Goal: Task Accomplishment & Management: Manage account settings

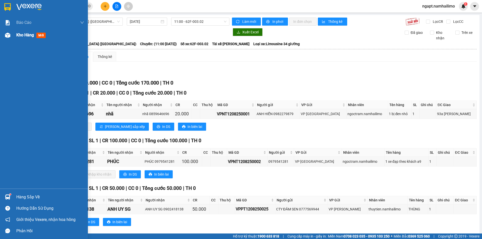
click at [22, 35] on span "Kho hàng" at bounding box center [25, 35] width 18 height 5
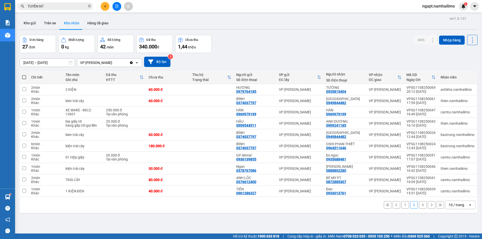
click at [401, 207] on button "1" at bounding box center [405, 205] width 8 height 8
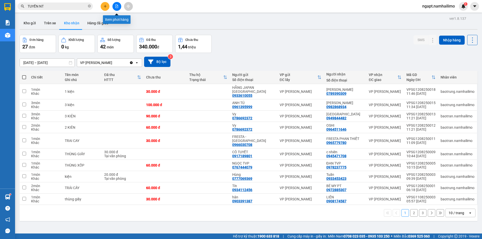
click at [118, 4] on button at bounding box center [116, 6] width 9 height 9
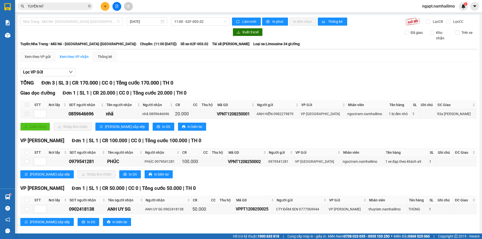
drag, startPoint x: 76, startPoint y: 21, endPoint x: 22, endPoint y: 38, distance: 57.3
click at [76, 21] on span "Nha Trang - Mũi Né - [GEOGRAPHIC_DATA] ([GEOGRAPHIC_DATA])" at bounding box center [71, 22] width 97 height 8
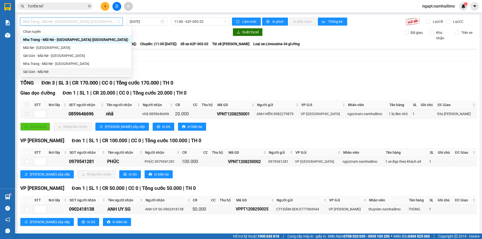
click at [43, 72] on div "Sài Gòn - Mũi Né" at bounding box center [75, 72] width 105 height 6
type input "[DATE]"
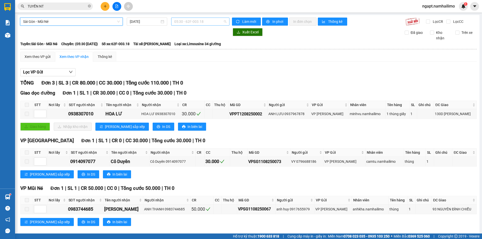
click at [217, 21] on span "05:30 - 62F-003.18" at bounding box center [200, 22] width 52 height 8
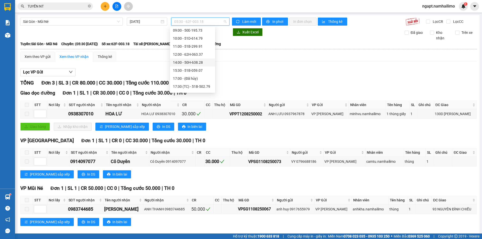
scroll to position [56, 0]
click at [206, 37] on div "14:00 - 50H-638.28" at bounding box center [192, 40] width 39 height 6
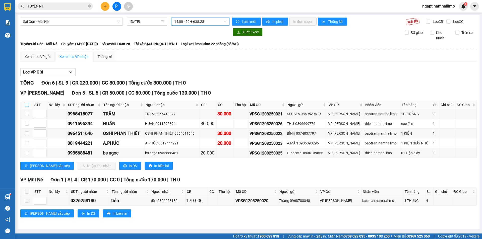
click at [26, 105] on input "checkbox" at bounding box center [27, 105] width 4 height 4
checkbox input "true"
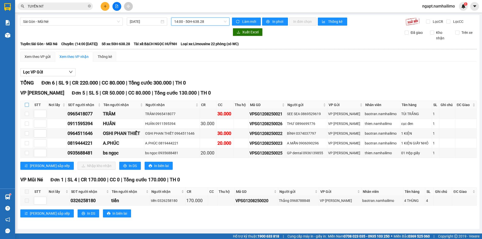
checkbox input "true"
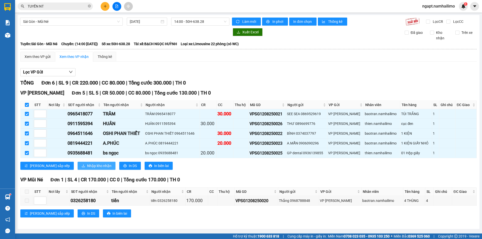
click at [87, 166] on span "Nhập kho nhận" at bounding box center [99, 166] width 24 height 6
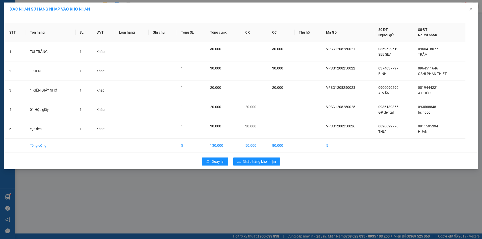
click at [136, 211] on div "XÁC NHẬN SỐ HÀNG NHẬP VÀO KHO NHẬN STT Tên hàng SL ĐVT Loại hàng Ghi chú Tổng S…" at bounding box center [241, 119] width 482 height 239
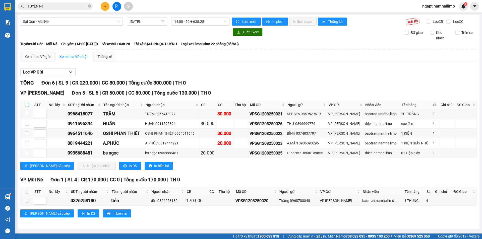
click at [26, 105] on input "checkbox" at bounding box center [27, 105] width 4 height 4
checkbox input "true"
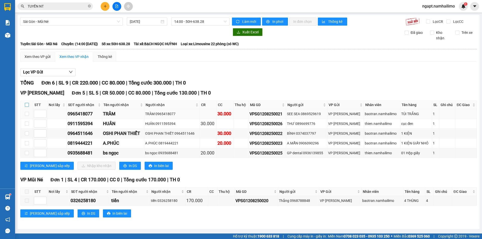
checkbox input "true"
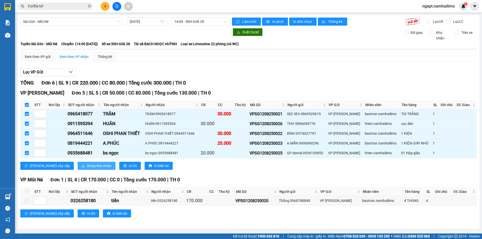
click at [87, 164] on span "Nhập kho nhận" at bounding box center [99, 166] width 24 height 6
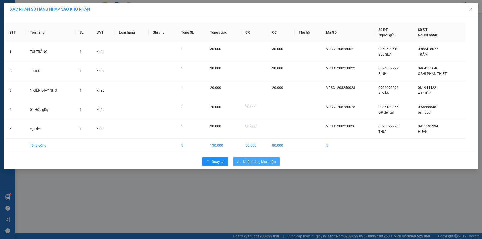
drag, startPoint x: 277, startPoint y: 161, endPoint x: 309, endPoint y: 157, distance: 31.8
click at [277, 160] on button "Nhập hàng kho nhận" at bounding box center [256, 162] width 47 height 8
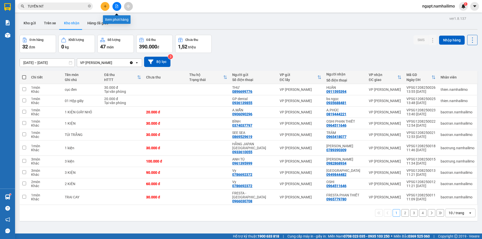
click at [117, 8] on button at bounding box center [116, 6] width 9 height 9
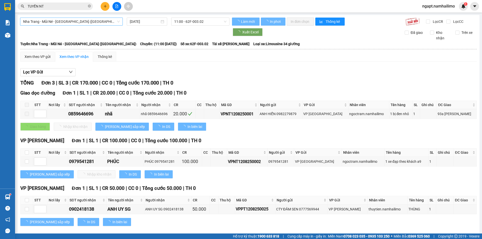
click at [110, 22] on span "Nha Trang - Mũi Né - [GEOGRAPHIC_DATA] ([GEOGRAPHIC_DATA])" at bounding box center [71, 22] width 97 height 8
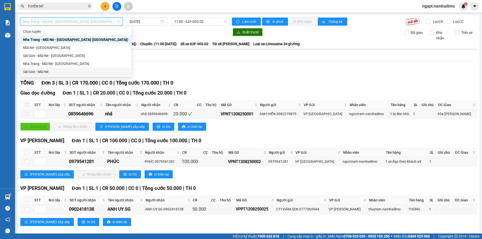
click at [65, 72] on div "Sài Gòn - Mũi Né" at bounding box center [75, 72] width 105 height 6
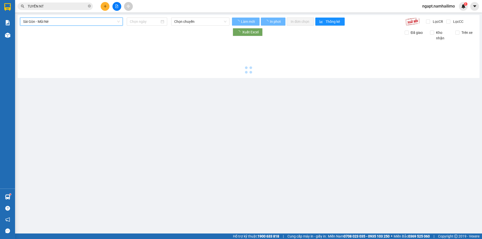
type input "[DATE]"
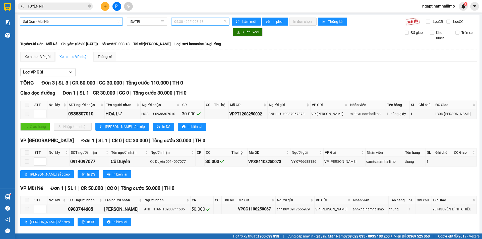
click at [204, 24] on span "05:30 - 62F-003.18" at bounding box center [200, 22] width 52 height 8
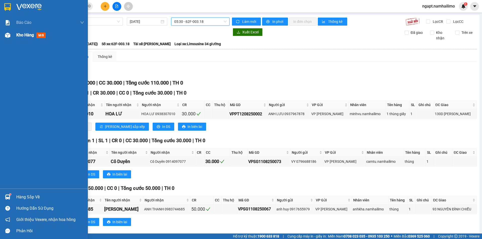
click at [23, 36] on span "Kho hàng" at bounding box center [25, 35] width 18 height 5
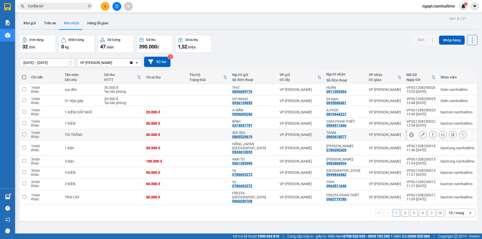
click at [348, 133] on div "TRÂM" at bounding box center [344, 133] width 37 height 4
checkbox input "true"
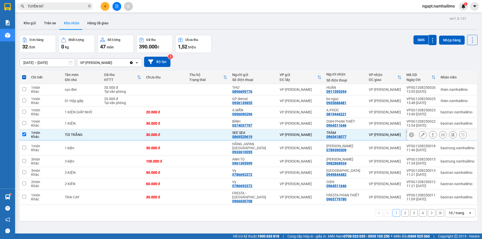
click at [421, 133] on icon at bounding box center [423, 135] width 4 height 4
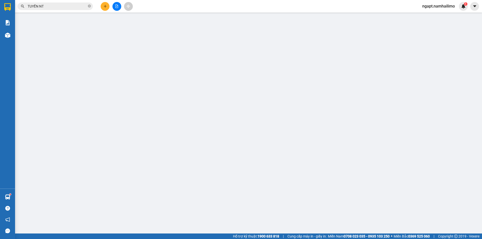
type input "0869529619"
type input "SEE SEA"
type input "0965418077"
type input "TRÂM"
type input "30.000"
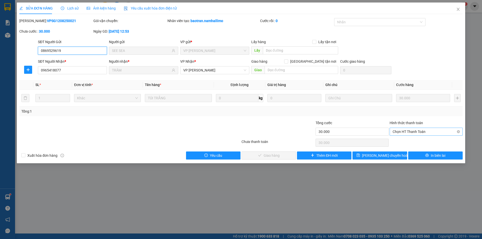
click at [438, 131] on span "Chọn HT Thanh Toán" at bounding box center [425, 132] width 67 height 8
click at [437, 144] on div "Tại văn phòng" at bounding box center [425, 142] width 67 height 6
type input "0"
click at [266, 156] on span "Giao hàng" at bounding box center [271, 156] width 16 height 6
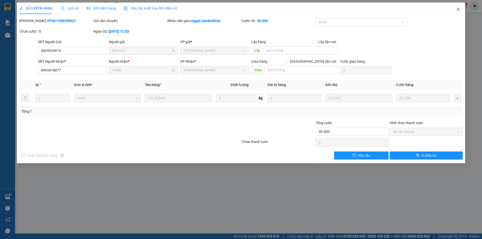
click at [460, 10] on icon "close" at bounding box center [458, 9] width 4 height 4
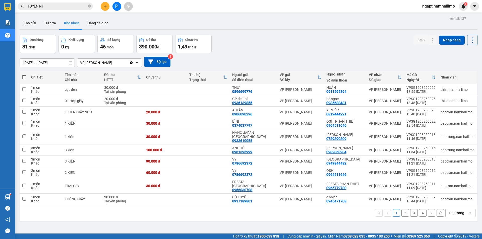
click at [115, 5] on button at bounding box center [116, 6] width 9 height 9
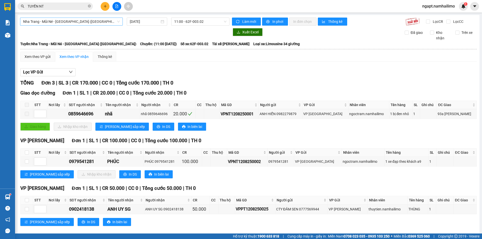
click at [104, 21] on span "Nha Trang - Mũi Né - [GEOGRAPHIC_DATA] ([GEOGRAPHIC_DATA])" at bounding box center [71, 22] width 97 height 8
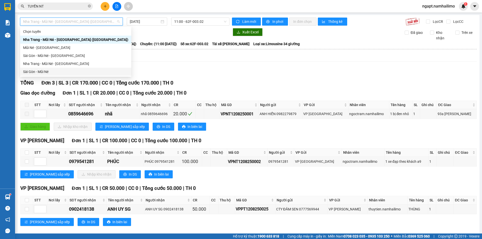
click at [49, 72] on div "Sài Gòn - Mũi Né" at bounding box center [75, 72] width 105 height 6
type input "[DATE]"
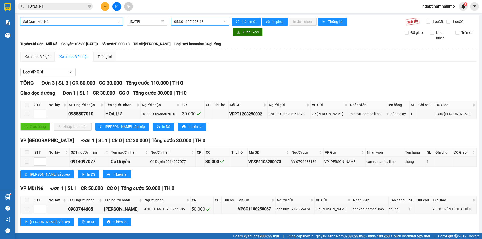
click at [202, 22] on span "05:30 - 62F-003.18" at bounding box center [200, 22] width 52 height 8
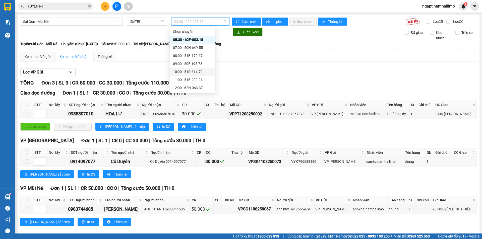
scroll to position [56, 0]
click at [200, 49] on div "15:30 - 51B-059.07" at bounding box center [192, 48] width 39 height 6
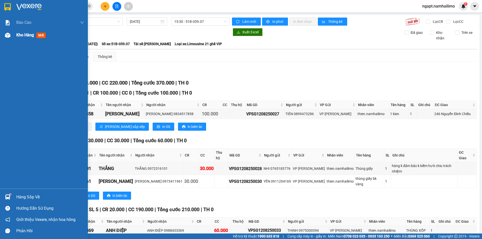
click at [17, 35] on span "Kho hàng" at bounding box center [25, 35] width 18 height 5
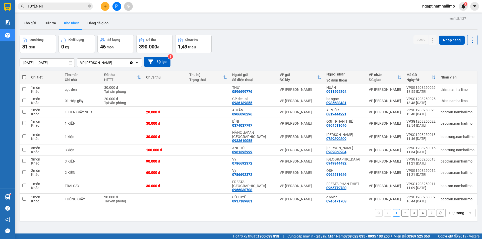
click at [401, 209] on button "2" at bounding box center [405, 213] width 8 height 8
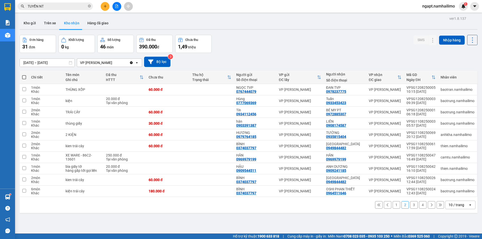
click at [123, 8] on div at bounding box center [117, 6] width 38 height 9
click at [117, 6] on icon "file-add" at bounding box center [117, 7] width 4 height 4
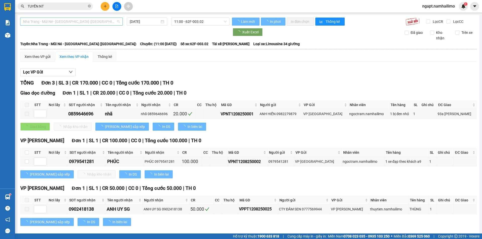
click at [108, 19] on span "Nha Trang - Mũi Né - [GEOGRAPHIC_DATA] ([GEOGRAPHIC_DATA])" at bounding box center [71, 22] width 97 height 8
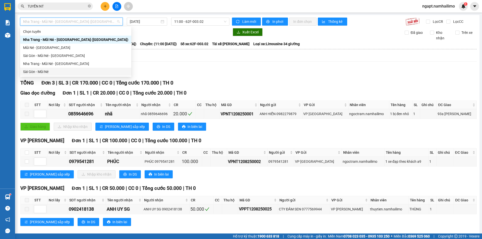
click at [53, 70] on div "Sài Gòn - Mũi Né" at bounding box center [75, 72] width 105 height 6
type input "[DATE]"
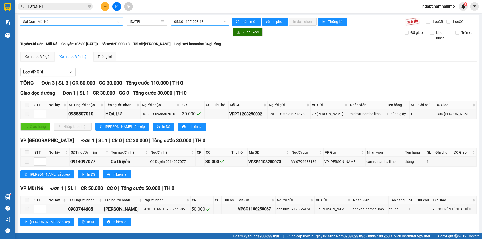
click at [214, 22] on span "05:30 - 62F-003.18" at bounding box center [200, 22] width 52 height 8
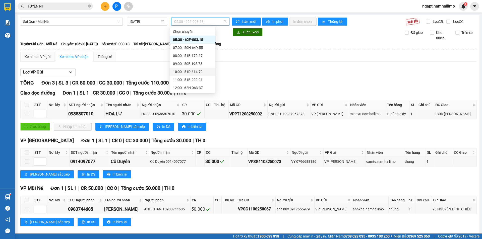
scroll to position [56, 0]
click at [201, 50] on div "15:30 - 51B-059.07" at bounding box center [192, 48] width 39 height 6
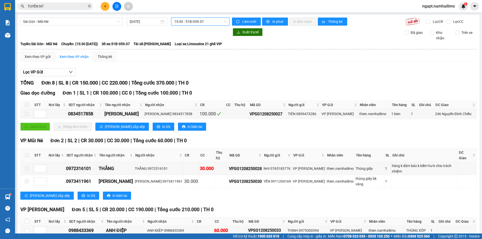
scroll to position [67, 0]
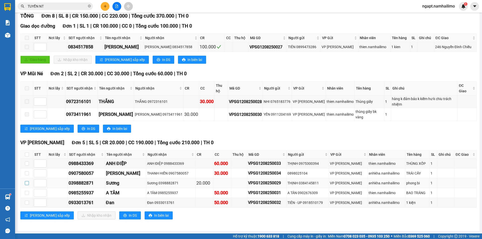
click at [28, 183] on input "checkbox" at bounding box center [27, 183] width 4 height 4
checkbox input "true"
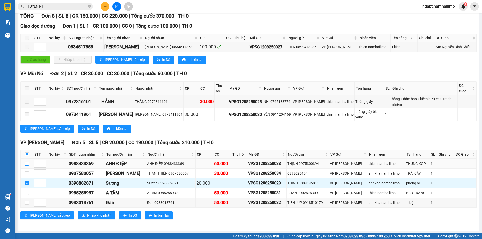
click at [27, 163] on input "checkbox" at bounding box center [27, 164] width 4 height 4
checkbox input "true"
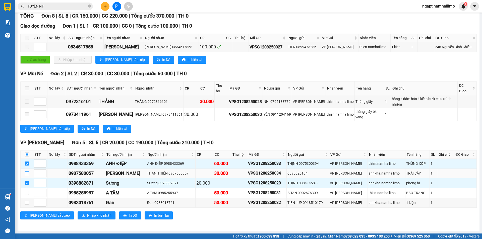
click at [26, 173] on input "checkbox" at bounding box center [27, 173] width 4 height 4
checkbox input "true"
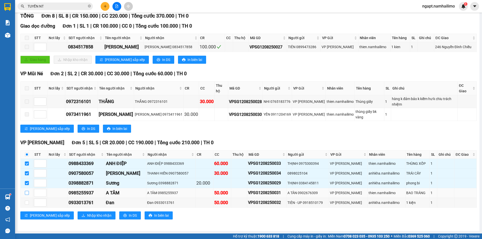
click at [26, 193] on input "checkbox" at bounding box center [27, 193] width 4 height 4
checkbox input "true"
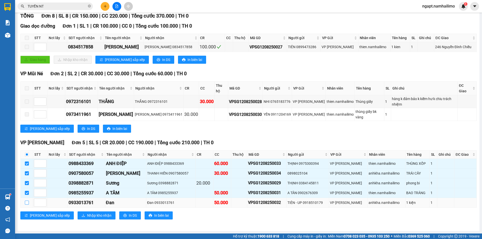
click at [28, 202] on input "checkbox" at bounding box center [27, 203] width 4 height 4
checkbox input "true"
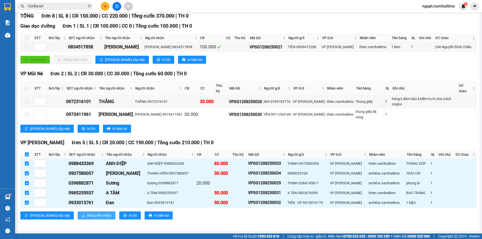
click at [87, 214] on span "Nhập kho nhận" at bounding box center [99, 216] width 24 height 6
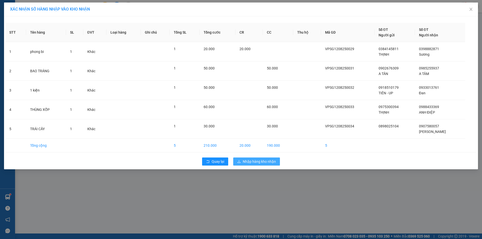
click at [268, 161] on span "Nhập hàng kho nhận" at bounding box center [259, 162] width 33 height 6
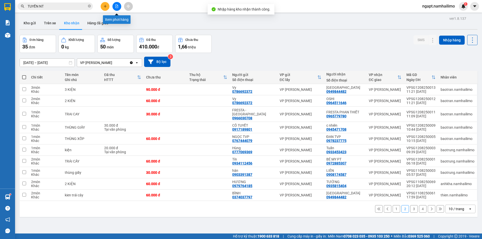
click at [114, 8] on button at bounding box center [116, 6] width 9 height 9
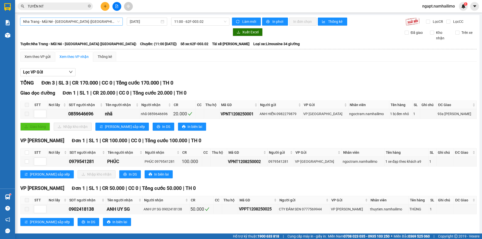
click at [97, 23] on span "Nha Trang - Mũi Né - [GEOGRAPHIC_DATA] ([GEOGRAPHIC_DATA])" at bounding box center [71, 22] width 97 height 8
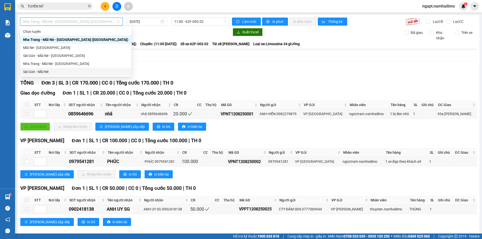
click at [39, 73] on div "Sài Gòn - Mũi Né" at bounding box center [75, 72] width 105 height 6
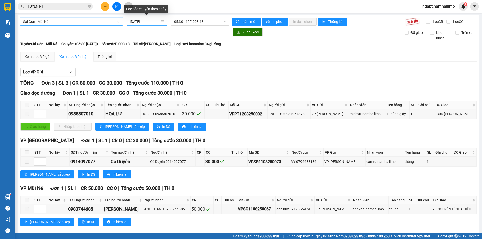
click at [133, 20] on input "[DATE]" at bounding box center [145, 22] width 30 height 6
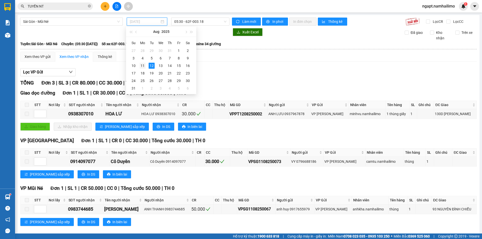
click at [145, 64] on div "11" at bounding box center [142, 66] width 6 height 6
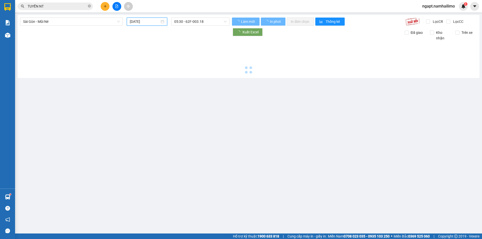
type input "[DATE]"
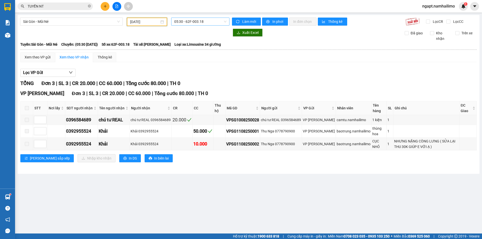
click at [218, 20] on span "05:30 - 62F-003.18" at bounding box center [200, 22] width 52 height 8
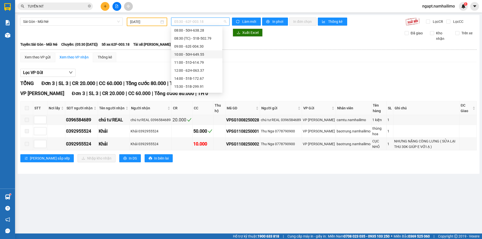
scroll to position [64, 0]
click at [193, 50] on div "14:00 - 51B-172.67" at bounding box center [196, 48] width 45 height 6
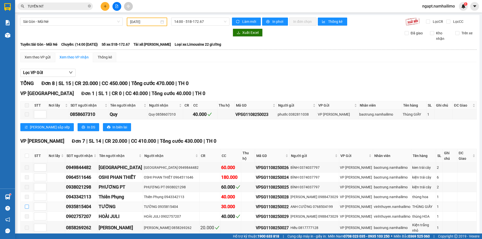
click at [25, 205] on input "checkbox" at bounding box center [27, 207] width 4 height 4
checkbox input "true"
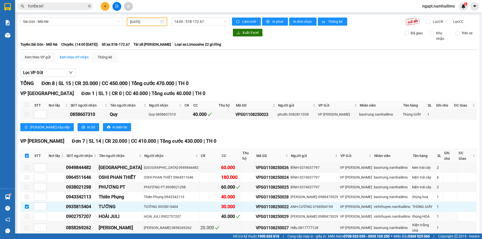
scroll to position [18, 0]
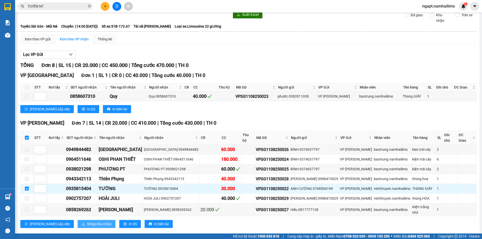
click at [87, 221] on span "Nhập kho nhận" at bounding box center [99, 224] width 24 height 6
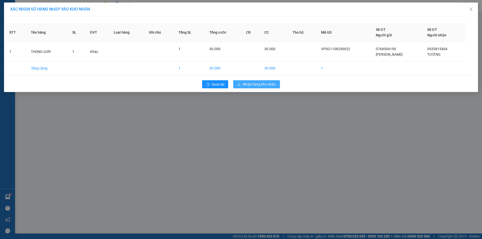
click at [248, 87] on span "Nhập hàng kho nhận" at bounding box center [259, 85] width 33 height 6
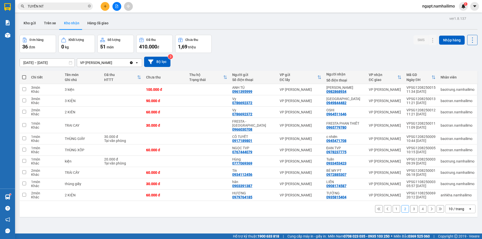
click at [392, 206] on button "1" at bounding box center [396, 209] width 8 height 8
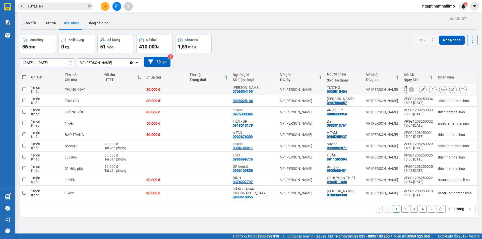
click at [439, 92] on button at bounding box center [442, 89] width 7 height 9
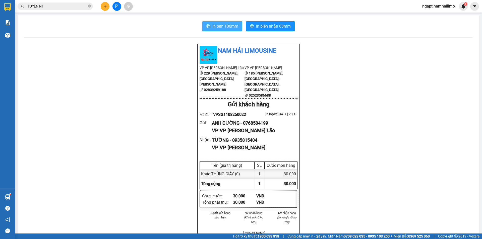
click at [230, 24] on span "In tem 100mm" at bounding box center [225, 26] width 26 height 6
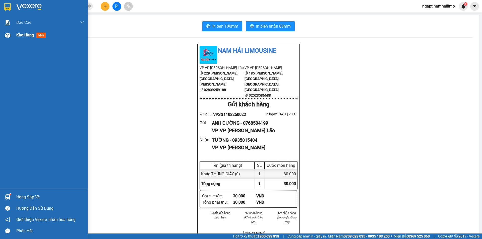
click at [16, 35] on span "Kho hàng" at bounding box center [25, 35] width 18 height 5
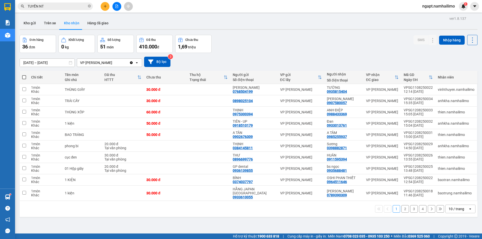
click at [401, 207] on button "2" at bounding box center [405, 209] width 8 height 8
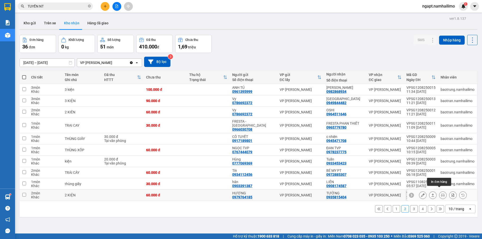
click at [441, 193] on icon at bounding box center [443, 195] width 4 height 4
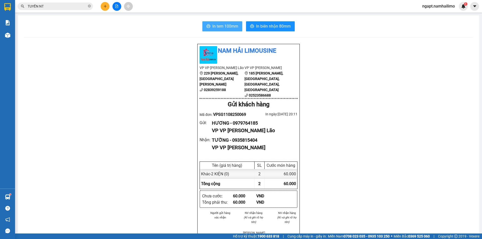
click at [228, 23] on button "In tem 100mm" at bounding box center [222, 26] width 40 height 10
click at [104, 7] on icon "plus" at bounding box center [105, 7] width 4 height 4
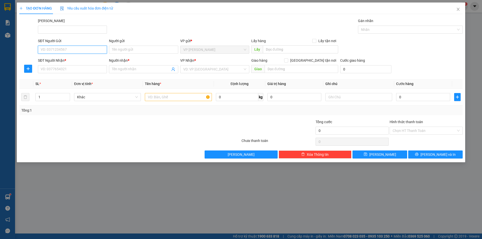
click at [81, 49] on input "SĐT Người Gửi" at bounding box center [72, 50] width 69 height 8
click at [90, 57] on div "0949959419 - Mẹ [PERSON_NAME]" at bounding box center [72, 60] width 63 height 6
type input "0949959419"
type input "Mẹ [PERSON_NAME]"
type input "0914359705"
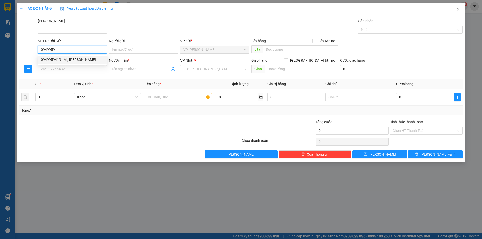
type input "Ninh"
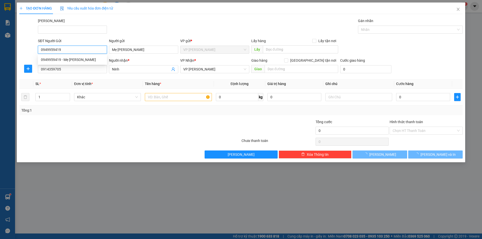
type input "30.000"
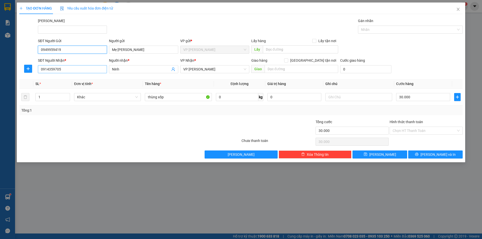
type input "0949959419"
drag, startPoint x: 67, startPoint y: 70, endPoint x: 17, endPoint y: 65, distance: 51.2
click at [17, 65] on div "TẠO ĐƠN HÀNG Yêu cầu xuất hóa đơn điện tử Transit Pickup Surcharge Ids Transit …" at bounding box center [241, 119] width 482 height 239
click at [150, 69] on input "Ninh" at bounding box center [141, 69] width 58 height 6
type input "N"
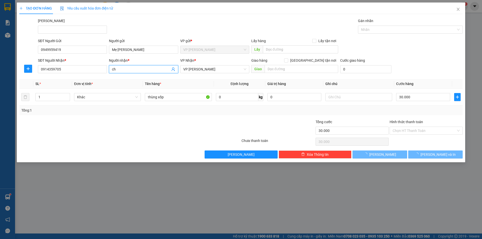
type input "c"
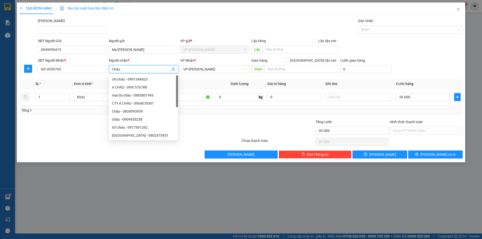
type input "Châu"
click at [203, 116] on div "Transit Pickup Surcharge Ids Transit Deliver Surcharge Ids Transit Deliver Surc…" at bounding box center [240, 88] width 443 height 140
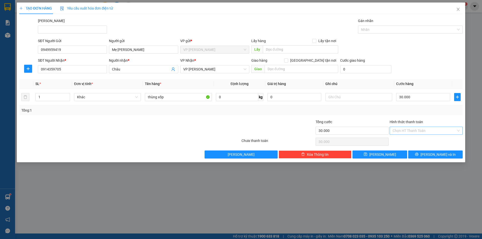
click at [438, 132] on input "Hình thức thanh toán" at bounding box center [423, 131] width 63 height 8
click at [433, 143] on div "Tại văn phòng" at bounding box center [425, 141] width 67 height 6
type input "0"
click at [439, 156] on span "[PERSON_NAME] và In" at bounding box center [437, 155] width 35 height 6
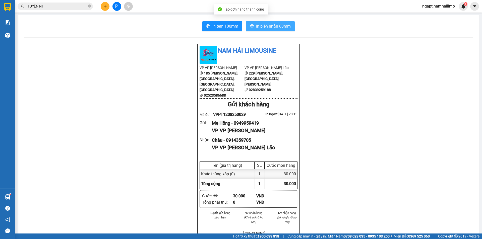
click at [259, 23] on span "In biên nhận 80mm" at bounding box center [273, 26] width 35 height 6
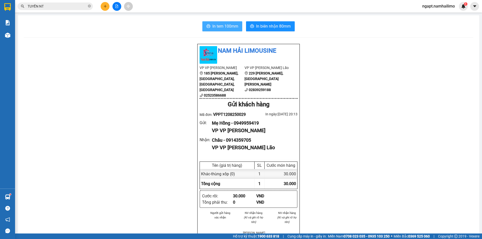
click at [220, 29] on span "In tem 100mm" at bounding box center [225, 26] width 26 height 6
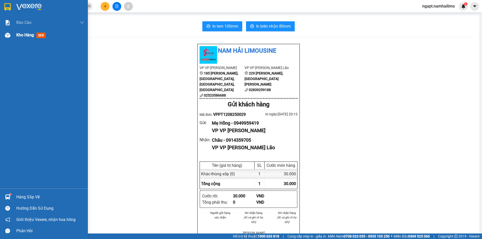
click at [18, 34] on span "Kho hàng" at bounding box center [25, 35] width 18 height 5
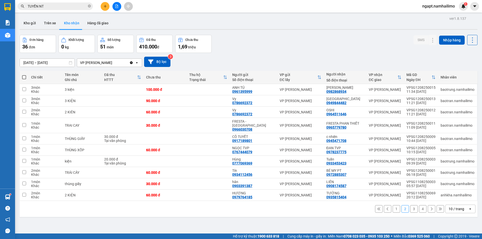
click at [392, 205] on button "1" at bounding box center [396, 209] width 8 height 8
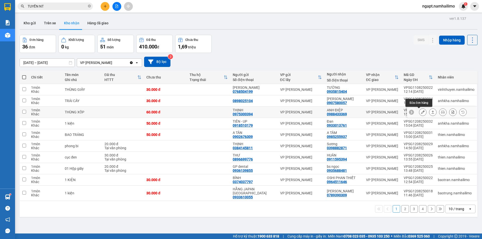
click at [421, 113] on icon at bounding box center [423, 112] width 4 height 4
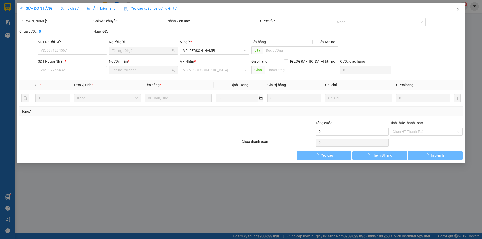
type input "0975300394"
type input "THỊNH"
type input "0988433369"
type input "ANH ĐIỆP"
type input "60.000"
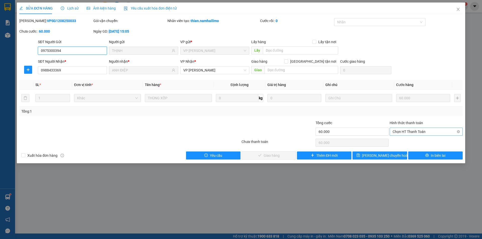
click at [419, 133] on span "Chọn HT Thanh Toán" at bounding box center [425, 132] width 67 height 8
click at [419, 143] on div "Tại văn phòng" at bounding box center [425, 142] width 67 height 6
type input "0"
click at [260, 156] on icon "check" at bounding box center [260, 156] width 4 height 4
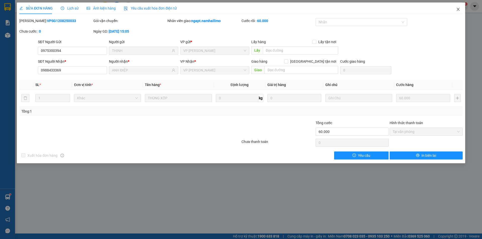
click at [459, 8] on icon "close" at bounding box center [457, 9] width 3 height 3
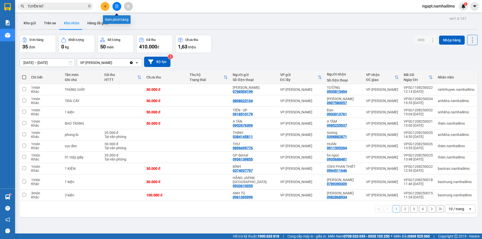
click at [113, 7] on button at bounding box center [116, 6] width 9 height 9
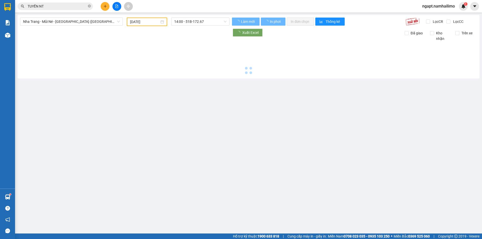
type input "[DATE]"
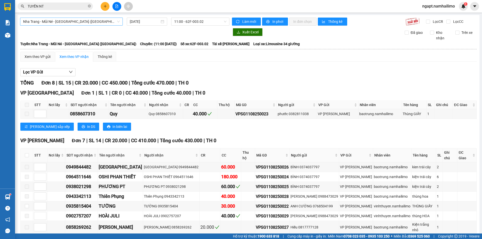
click at [101, 23] on span "Nha Trang - Mũi Né - [GEOGRAPHIC_DATA] ([GEOGRAPHIC_DATA])" at bounding box center [71, 22] width 97 height 8
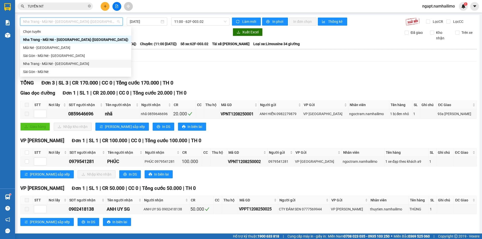
click at [234, 55] on div "Xem theo VP gửi Xem theo VP nhận Thống kê" at bounding box center [248, 57] width 456 height 10
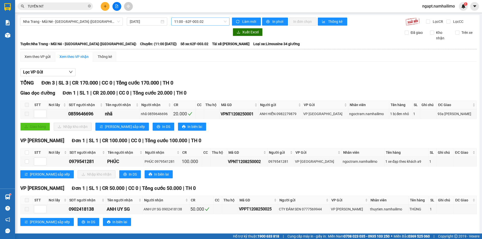
click at [212, 24] on span "11:00 - 62F-003.02" at bounding box center [200, 22] width 52 height 8
click at [185, 46] on div "14:45 - 50H-795.93" at bounding box center [192, 48] width 39 height 6
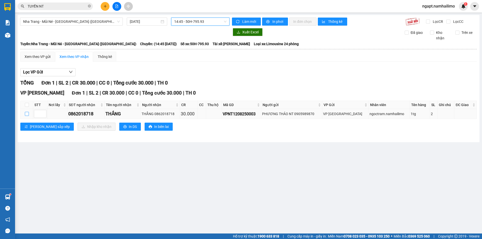
click at [25, 115] on input "checkbox" at bounding box center [27, 114] width 4 height 4
checkbox input "true"
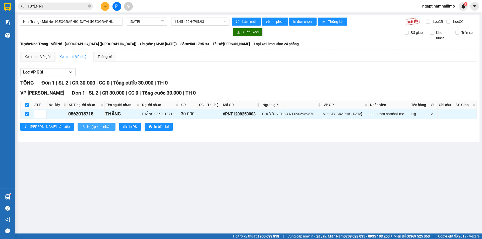
click at [87, 125] on span "Nhập kho nhận" at bounding box center [99, 127] width 24 height 6
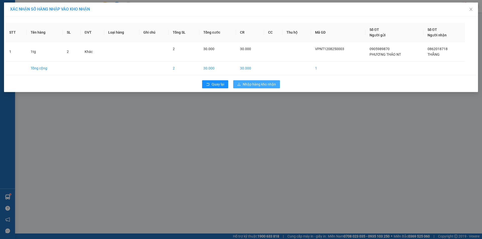
click at [266, 85] on span "Nhập hàng kho nhận" at bounding box center [259, 85] width 33 height 6
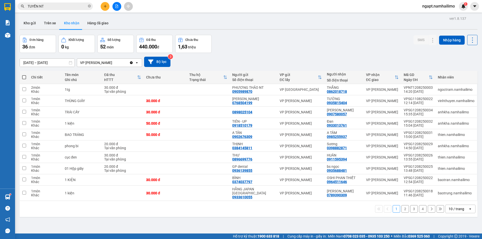
click at [406, 207] on div "1 2 3 4 10 / trang open" at bounding box center [249, 209] width 454 height 9
click at [403, 207] on button "2" at bounding box center [405, 209] width 8 height 8
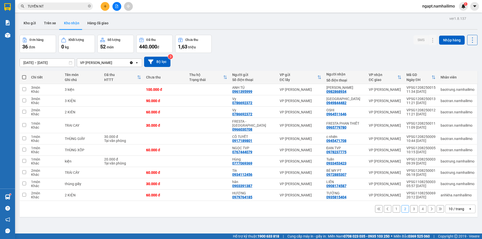
click at [410, 205] on button "3" at bounding box center [414, 209] width 8 height 8
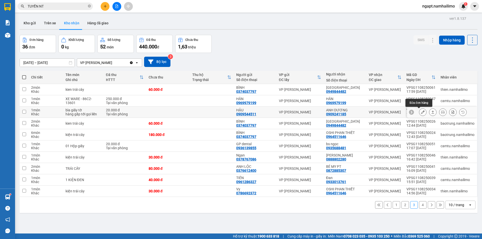
click at [421, 113] on icon at bounding box center [423, 112] width 4 height 4
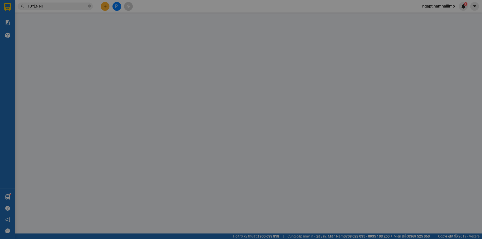
type input "0909544511"
type input "HẬU"
type input "0909241185"
type input "ANH DƯƠNG"
type input "20.000"
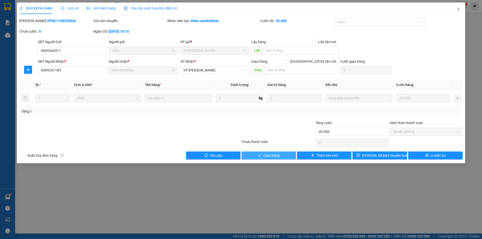
click at [283, 154] on button "Giao hàng" at bounding box center [268, 156] width 54 height 8
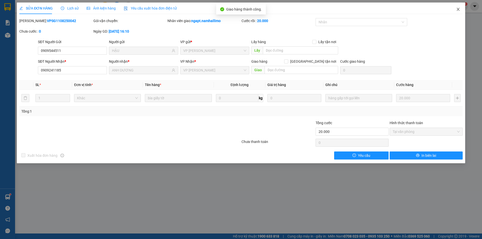
click at [458, 10] on icon "close" at bounding box center [458, 9] width 4 height 4
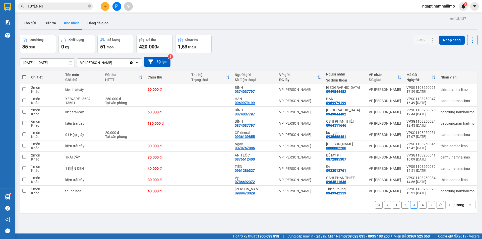
click at [392, 204] on button "1" at bounding box center [396, 205] width 8 height 8
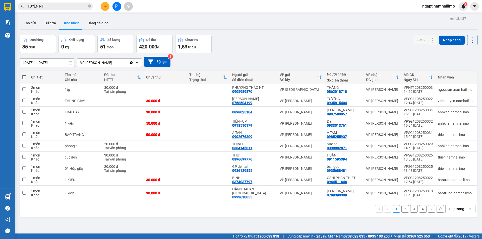
click at [404, 205] on button "2" at bounding box center [405, 209] width 8 height 8
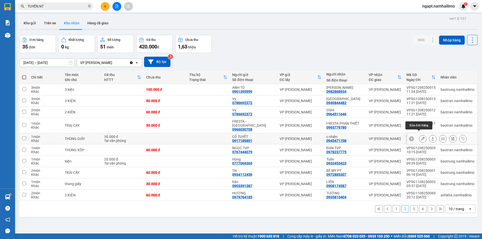
click at [421, 137] on icon at bounding box center [423, 139] width 4 height 4
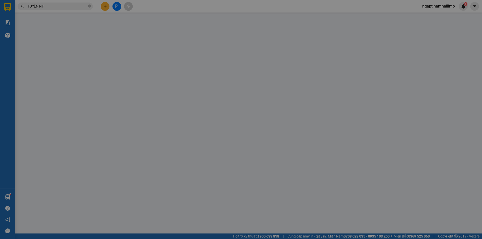
type input "0917189801"
type input "CÔ TUYẾT"
type input "0945471708"
type input "c nhiên"
type input "30.000"
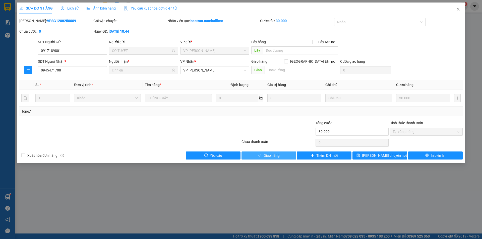
click at [277, 154] on span "Giao hàng" at bounding box center [271, 156] width 16 height 6
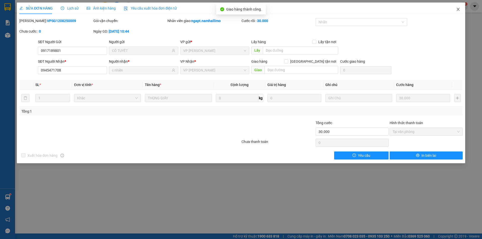
click at [458, 9] on icon "close" at bounding box center [458, 9] width 4 height 4
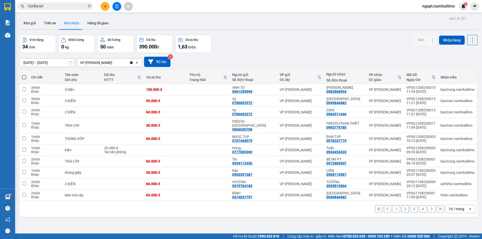
click at [392, 205] on button "1" at bounding box center [396, 209] width 8 height 8
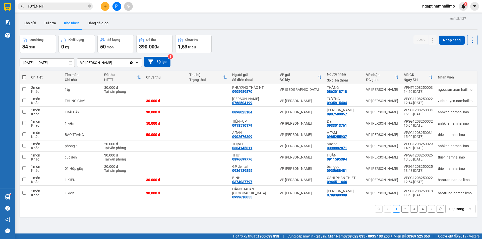
click at [405, 206] on button "2" at bounding box center [405, 209] width 8 height 8
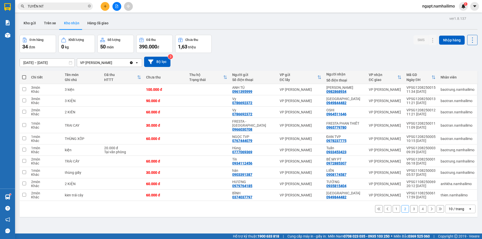
click at [413, 205] on button "3" at bounding box center [414, 209] width 8 height 8
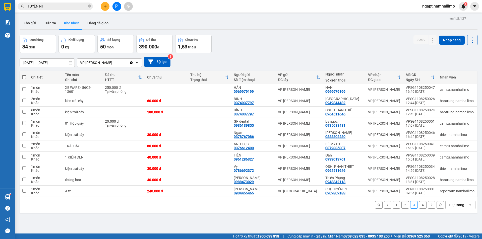
click at [419, 205] on button "4" at bounding box center [423, 205] width 8 height 8
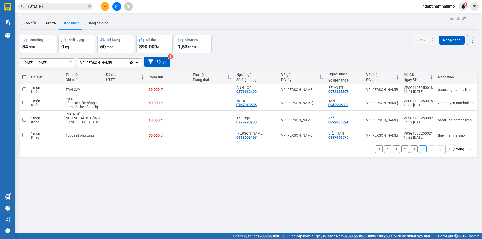
click at [392, 148] on button "1" at bounding box center [396, 150] width 8 height 8
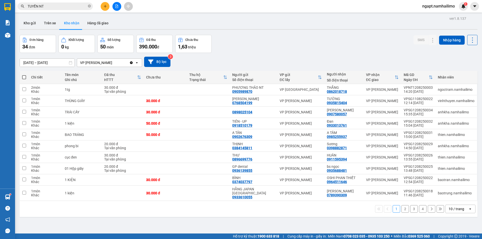
click at [402, 205] on button "2" at bounding box center [405, 209] width 8 height 8
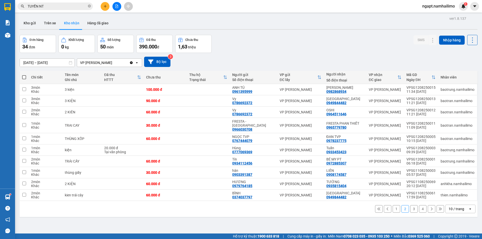
click at [410, 205] on button "3" at bounding box center [414, 209] width 8 height 8
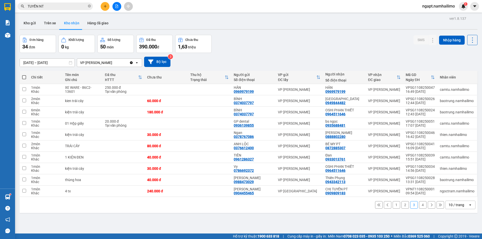
click at [114, 6] on button at bounding box center [116, 6] width 9 height 9
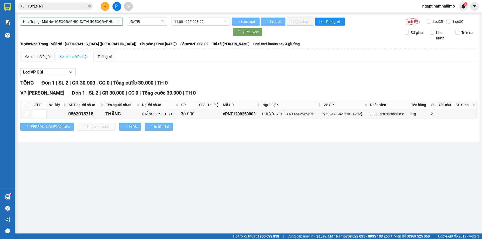
click at [74, 24] on span "Nha Trang - Mũi Né - [GEOGRAPHIC_DATA] ([GEOGRAPHIC_DATA])" at bounding box center [71, 22] width 97 height 8
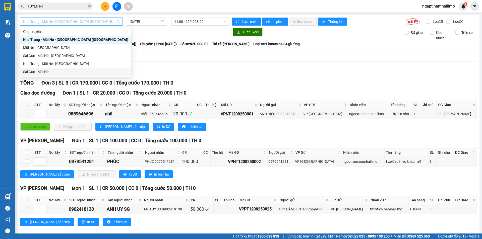
click at [66, 71] on div "Sài Gòn - Mũi Né" at bounding box center [75, 72] width 105 height 6
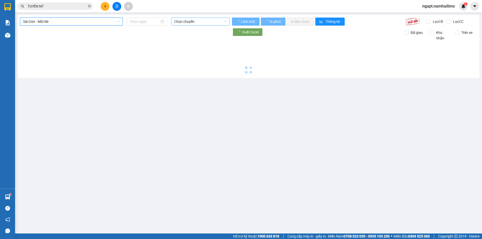
type input "[DATE]"
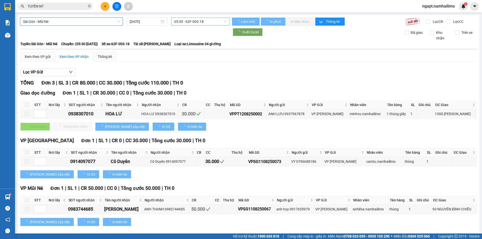
click at [207, 19] on span "05:30 - 62F-003.18" at bounding box center [200, 22] width 52 height 8
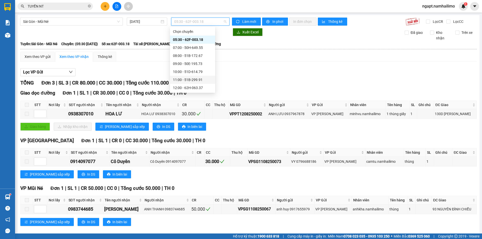
scroll to position [33, 0]
click at [200, 69] on div "15:30 - 51B-059.07" at bounding box center [192, 71] width 39 height 6
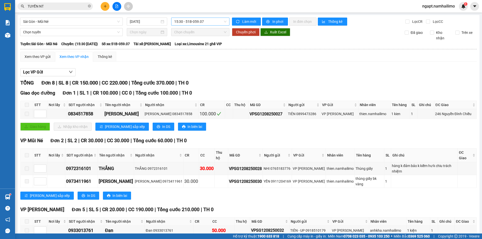
click at [216, 24] on span "15:30 - 51B-059.07" at bounding box center [200, 22] width 52 height 8
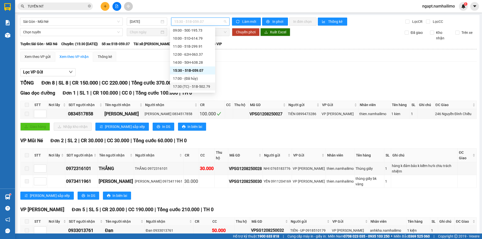
click at [198, 86] on div "17:30 (TC) - 51B-502.79" at bounding box center [192, 87] width 39 height 6
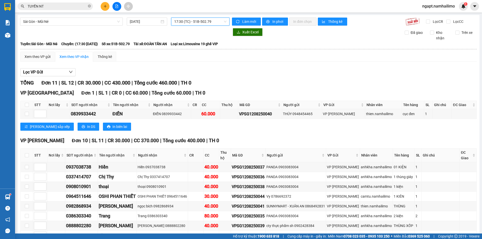
click at [219, 21] on span "17:30 (TC) - 51B-502.79" at bounding box center [200, 22] width 52 height 8
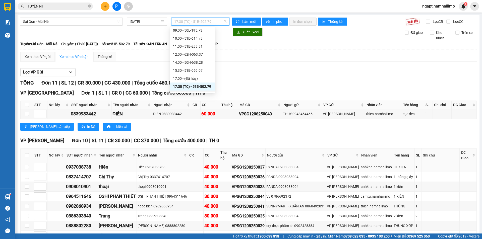
scroll to position [55, 0]
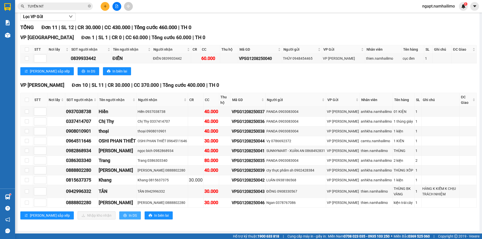
click at [129, 215] on span "In DS" at bounding box center [133, 216] width 8 height 6
click at [27, 170] on input "checkbox" at bounding box center [27, 170] width 4 height 4
checkbox input "true"
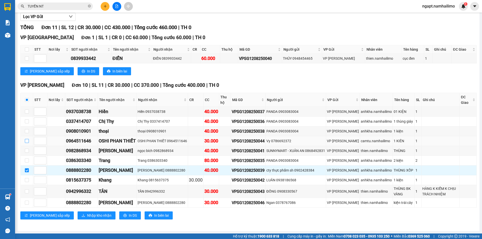
click at [26, 141] on input "checkbox" at bounding box center [27, 141] width 4 height 4
checkbox input "true"
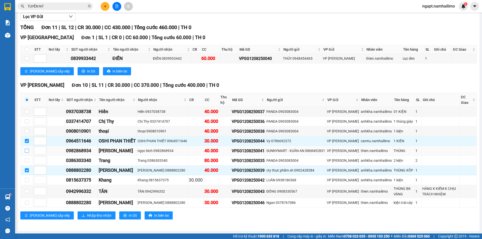
click at [28, 151] on input "checkbox" at bounding box center [27, 151] width 4 height 4
checkbox input "true"
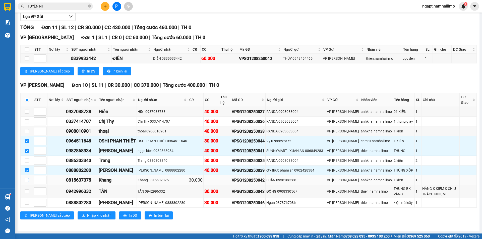
click at [26, 180] on input "checkbox" at bounding box center [27, 180] width 4 height 4
checkbox input "true"
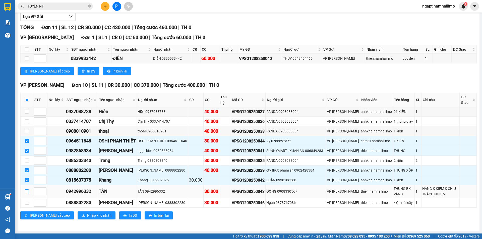
click at [27, 191] on input "checkbox" at bounding box center [27, 191] width 4 height 4
checkbox input "true"
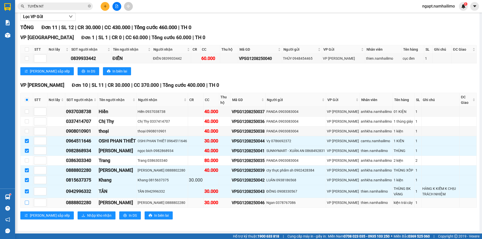
click at [28, 202] on input "checkbox" at bounding box center [27, 203] width 4 height 4
checkbox input "true"
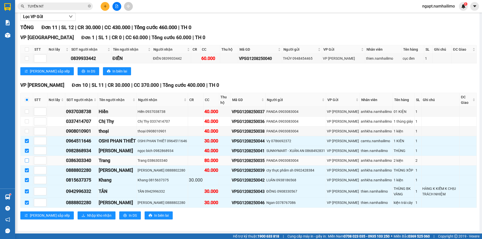
click at [25, 160] on input "checkbox" at bounding box center [27, 161] width 4 height 4
checkbox input "true"
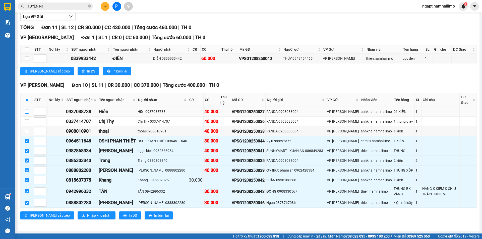
click at [28, 110] on input "checkbox" at bounding box center [27, 112] width 4 height 4
checkbox input "true"
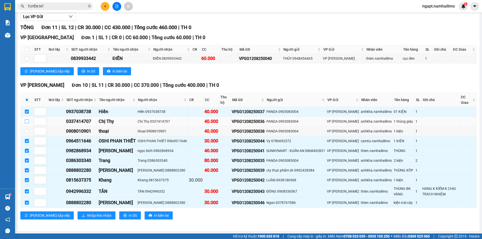
click at [28, 121] on input "checkbox" at bounding box center [27, 121] width 4 height 4
checkbox input "true"
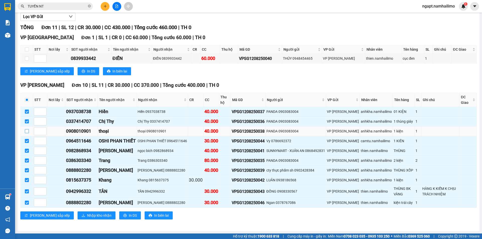
click at [27, 130] on input "checkbox" at bounding box center [27, 131] width 4 height 4
checkbox input "true"
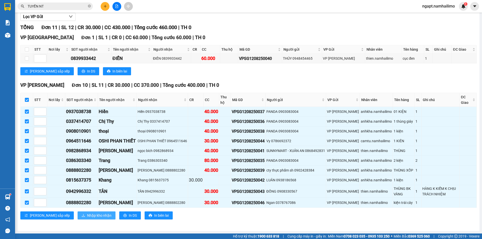
click at [87, 215] on span "Nhập kho nhận" at bounding box center [99, 216] width 24 height 6
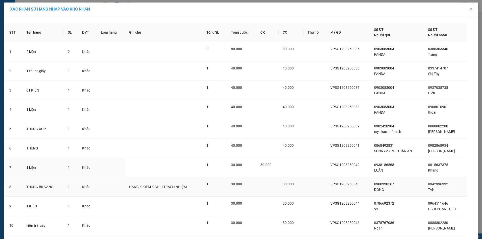
scroll to position [33, 0]
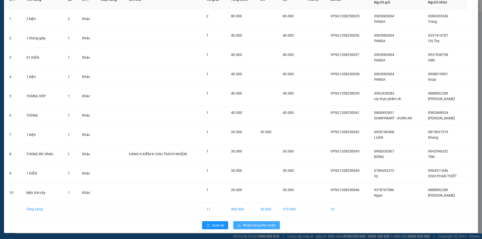
click at [258, 223] on span "Nhập hàng kho nhận" at bounding box center [259, 226] width 33 height 6
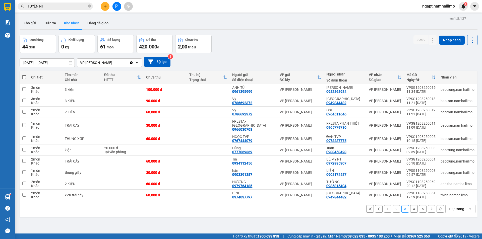
click at [101, 7] on button at bounding box center [105, 6] width 9 height 9
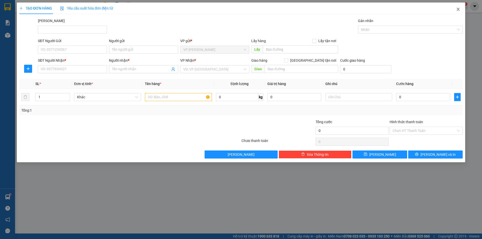
click at [458, 10] on icon "close" at bounding box center [458, 9] width 4 height 4
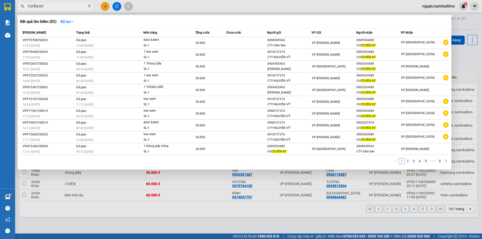
click at [57, 6] on input "TUYỀN NT" at bounding box center [57, 7] width 59 height 6
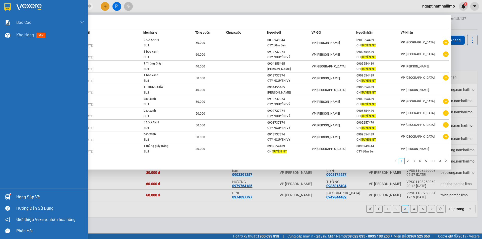
drag, startPoint x: 57, startPoint y: 6, endPoint x: 0, endPoint y: 13, distance: 57.6
click at [0, 13] on section "Kết quả tìm kiếm ( 82 ) Bộ lọc Mã ĐH Trạng thái Món hàng Tổng cước Chưa cước Ng…" at bounding box center [241, 119] width 482 height 239
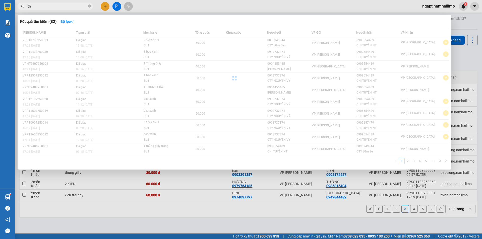
type input "t"
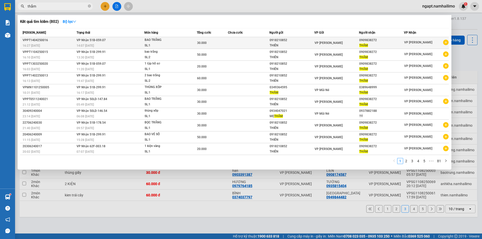
type input "thắm"
click at [446, 42] on icon "plus-circle" at bounding box center [446, 43] width 6 height 6
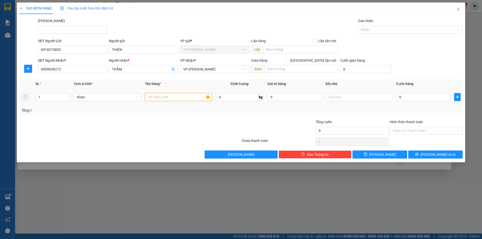
click at [179, 96] on input "text" at bounding box center [178, 97] width 67 height 8
type input "bao trắng"
click at [422, 98] on input "0" at bounding box center [423, 97] width 54 height 8
type input "4"
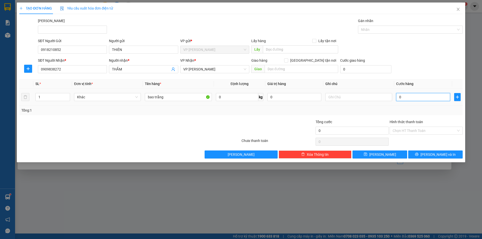
type input "4"
type input "45"
click at [408, 112] on div "Tổng: 1" at bounding box center [240, 111] width 439 height 6
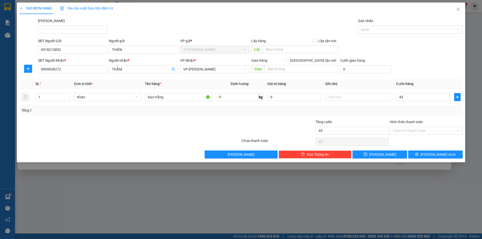
type input "45.000"
click at [440, 132] on input "Hình thức thanh toán" at bounding box center [423, 131] width 63 height 8
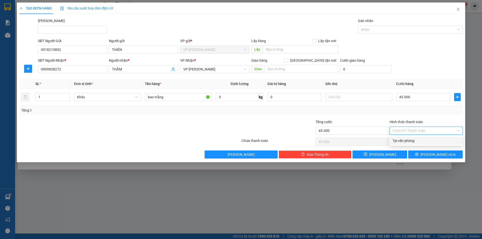
click at [440, 139] on div "Tại văn phòng" at bounding box center [425, 141] width 67 height 6
type input "0"
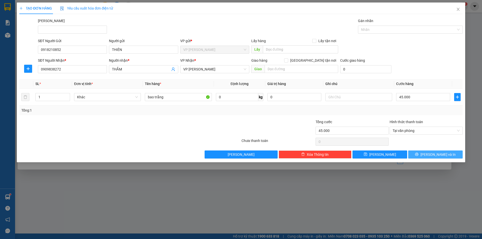
click at [451, 153] on button "[PERSON_NAME] và In" at bounding box center [435, 155] width 54 height 8
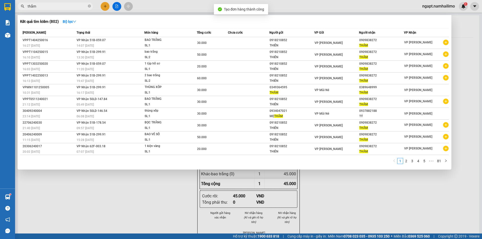
drag, startPoint x: 389, startPoint y: 206, endPoint x: 385, endPoint y: 192, distance: 14.8
click at [389, 206] on div at bounding box center [241, 119] width 482 height 239
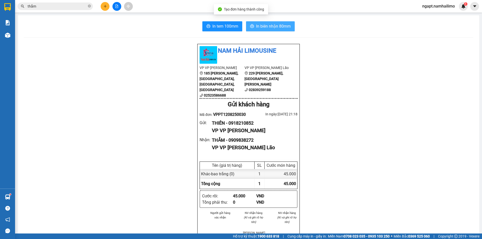
click at [266, 30] on button "In biên nhận 80mm" at bounding box center [270, 26] width 49 height 10
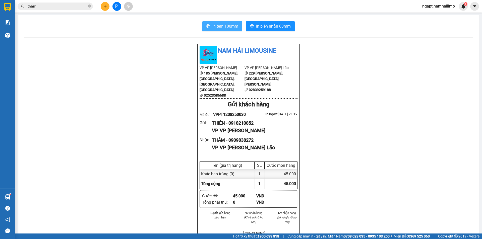
click at [224, 26] on span "In tem 100mm" at bounding box center [225, 26] width 26 height 6
click at [225, 26] on span "In tem 100mm" at bounding box center [225, 26] width 26 height 6
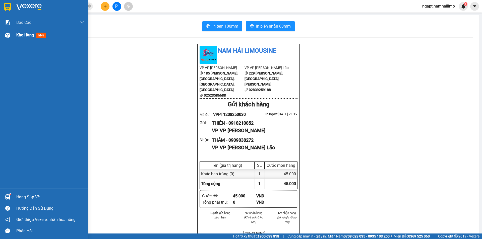
click at [12, 35] on div "Kho hàng mới" at bounding box center [44, 35] width 88 height 13
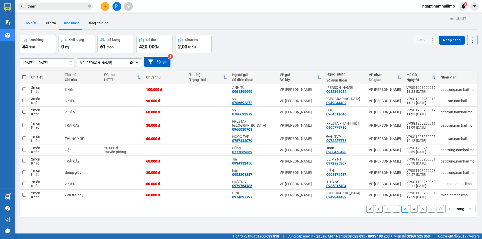
click at [29, 23] on button "Kho gửi" at bounding box center [30, 23] width 20 height 12
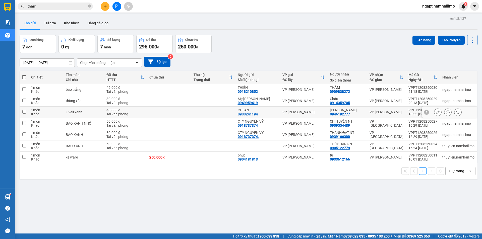
click at [24, 110] on input "checkbox" at bounding box center [24, 112] width 4 height 4
checkbox input "true"
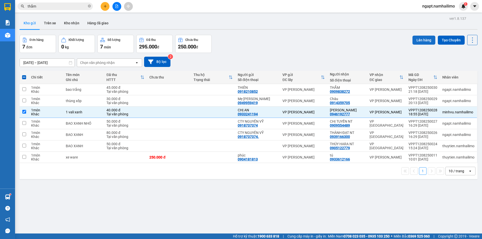
click at [423, 40] on button "Lên hàng" at bounding box center [423, 40] width 23 height 9
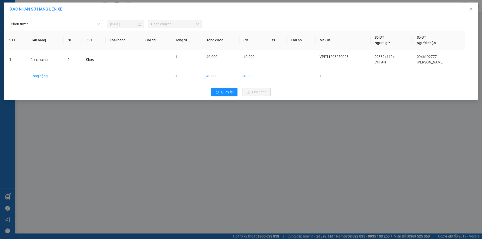
click at [60, 23] on span "Chọn tuyến" at bounding box center [55, 24] width 89 height 8
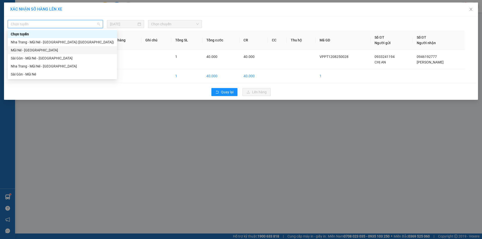
drag, startPoint x: 48, startPoint y: 51, endPoint x: 54, endPoint y: 47, distance: 7.4
click at [48, 50] on div "Mũi Né - [GEOGRAPHIC_DATA]" at bounding box center [62, 50] width 103 height 6
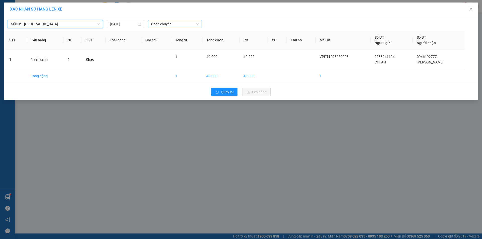
click at [184, 25] on span "Chọn chuyến" at bounding box center [175, 24] width 48 height 8
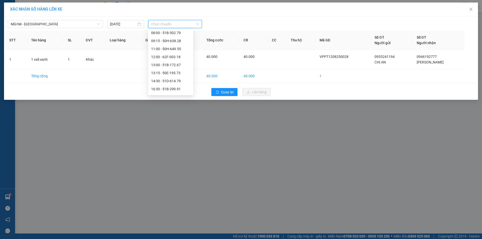
scroll to position [48, 0]
click at [176, 84] on div "18:00 - 62H-063.37" at bounding box center [170, 83] width 39 height 6
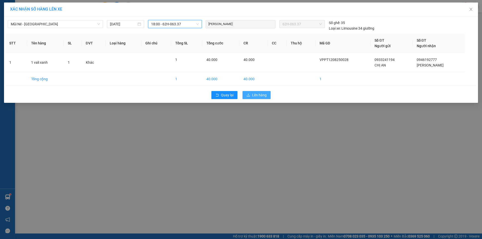
click at [259, 98] on button "Lên hàng" at bounding box center [256, 95] width 28 height 8
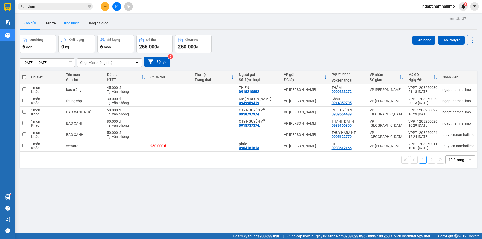
click at [77, 21] on button "Kho nhận" at bounding box center [71, 23] width 23 height 12
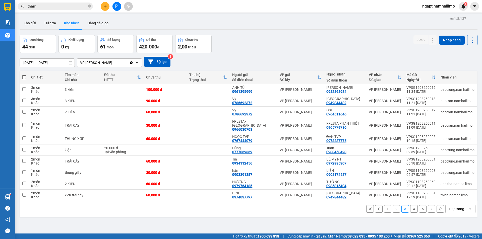
click at [384, 205] on button "1" at bounding box center [388, 209] width 8 height 8
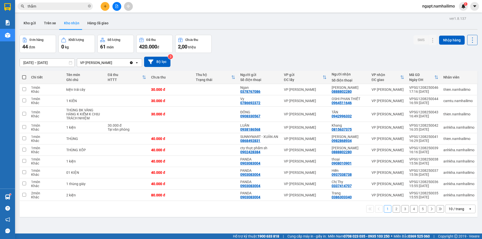
drag, startPoint x: 394, startPoint y: 212, endPoint x: 403, endPoint y: 204, distance: 11.6
click at [394, 211] on button "2" at bounding box center [396, 209] width 8 height 8
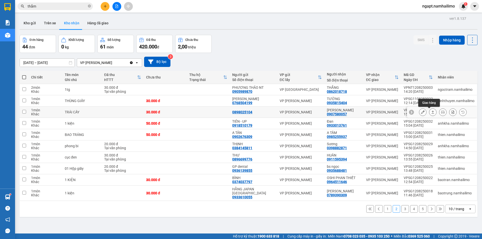
click at [419, 113] on button at bounding box center [422, 112] width 7 height 9
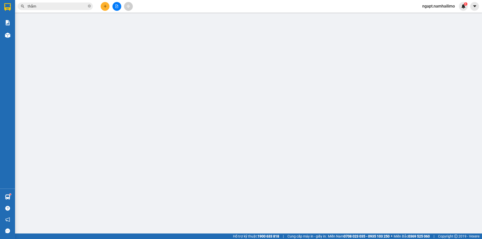
type input "0898025104"
type input "0907580057"
type input "[PERSON_NAME]"
type input "30.000"
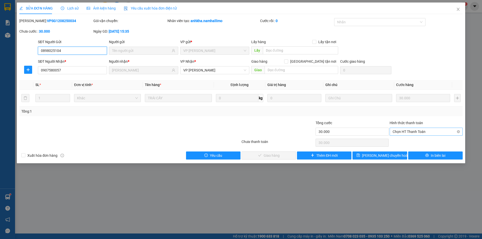
click at [432, 133] on span "Chọn HT Thanh Toán" at bounding box center [425, 132] width 67 height 8
click at [431, 143] on div "Tại văn phòng" at bounding box center [425, 142] width 67 height 6
type input "0"
click at [278, 156] on span "Giao hàng" at bounding box center [271, 156] width 16 height 6
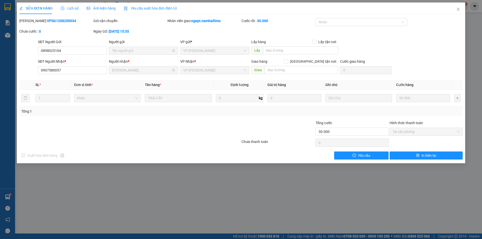
click at [135, 206] on div "SỬA ĐƠN HÀNG Lịch sử Ảnh kiện hàng Yêu cầu xuất hóa đơn điện tử Total Paid Fee …" at bounding box center [241, 119] width 482 height 239
click at [457, 10] on icon "close" at bounding box center [457, 9] width 3 height 3
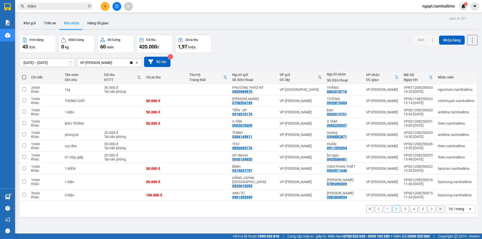
click at [384, 205] on button "1" at bounding box center [388, 209] width 8 height 8
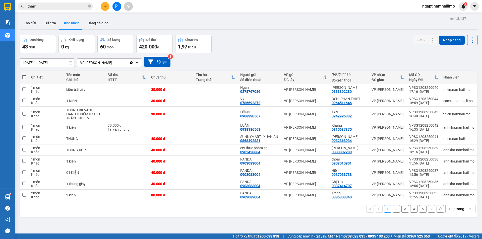
click at [392, 213] on button "2" at bounding box center [396, 209] width 8 height 8
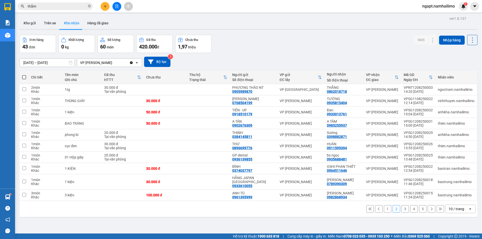
click at [385, 206] on button "1" at bounding box center [388, 209] width 8 height 8
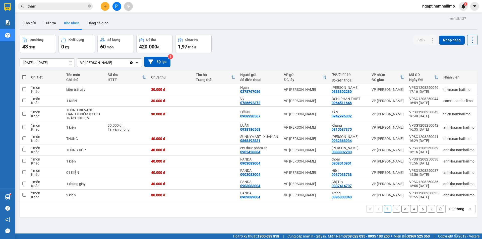
click at [392, 213] on button "2" at bounding box center [396, 209] width 8 height 8
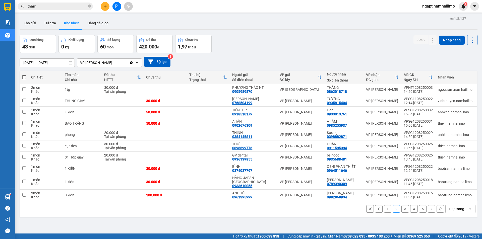
click at [384, 206] on button "1" at bounding box center [388, 209] width 8 height 8
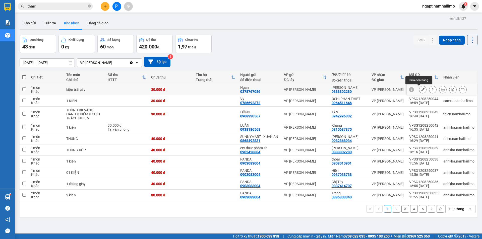
click at [421, 90] on icon at bounding box center [423, 90] width 4 height 4
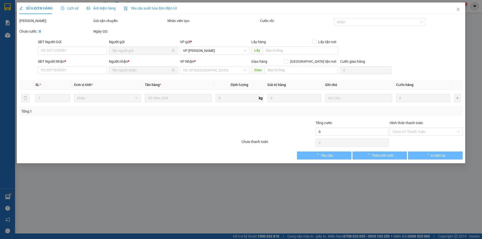
type input "0378767086"
type input "Ngan"
type input "0888802280"
type input "[PERSON_NAME]"
type input "30.000"
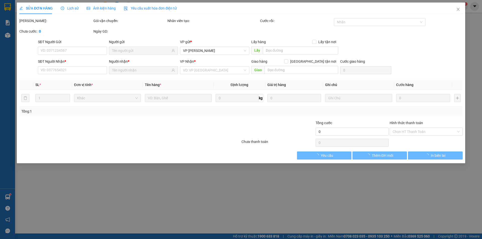
type input "30.000"
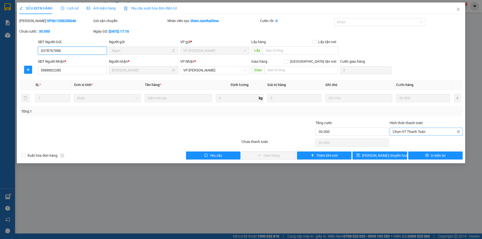
click at [413, 130] on span "Chọn HT Thanh Toán" at bounding box center [425, 132] width 67 height 8
click at [478, 66] on div "SỬA ĐƠN HÀNG Lịch sử Ảnh kiện hàng Yêu cầu xuất hóa đơn điện tử Total Paid Fee …" at bounding box center [241, 119] width 482 height 239
click at [458, 8] on icon "close" at bounding box center [458, 9] width 4 height 4
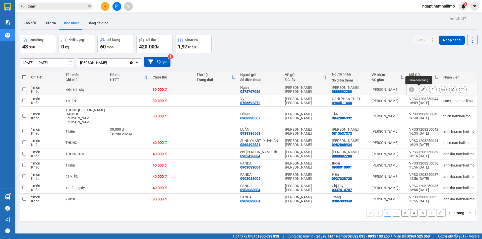
click at [419, 90] on button at bounding box center [422, 89] width 7 height 9
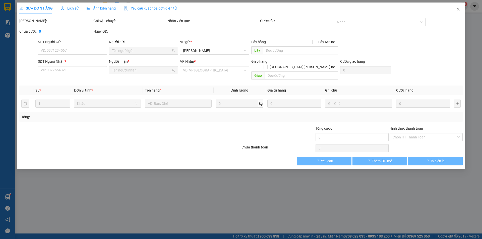
type input "0378767086"
type input "Ngan"
type input "0888802280"
type input "VÕ TRINH"
type input "30.000"
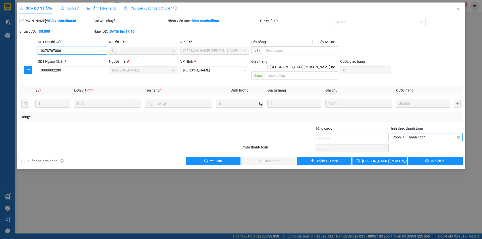
click at [428, 133] on span "Chọn HT Thanh Toán" at bounding box center [425, 137] width 67 height 8
drag, startPoint x: 429, startPoint y: 146, endPoint x: 357, endPoint y: 150, distance: 72.6
click at [429, 146] on div "Total Paid Fee 0 Total UnPaid Fee 30.000 Cash Collection Total Fee Mã ĐH: VPSG1…" at bounding box center [240, 91] width 443 height 147
click at [426, 133] on span "Chọn HT Thanh Toán" at bounding box center [425, 137] width 67 height 8
drag, startPoint x: 425, startPoint y: 140, endPoint x: 389, endPoint y: 143, distance: 36.5
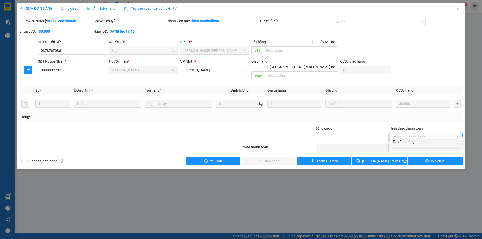
click at [425, 140] on div "Tại văn phòng" at bounding box center [425, 142] width 67 height 6
type input "0"
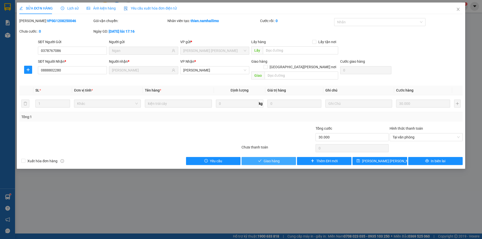
click at [279, 158] on span "Giao hàng" at bounding box center [271, 161] width 16 height 6
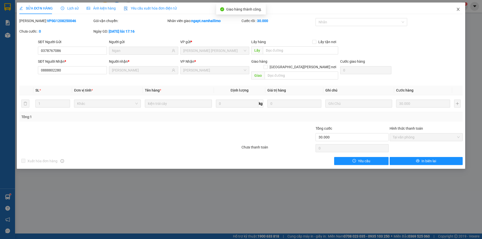
click at [459, 10] on icon "close" at bounding box center [458, 9] width 4 height 4
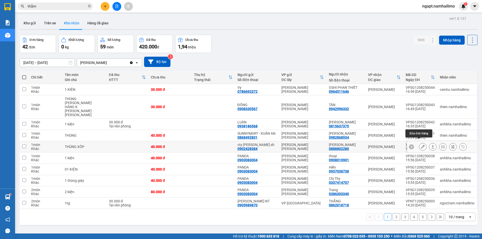
click at [421, 145] on icon at bounding box center [423, 147] width 4 height 4
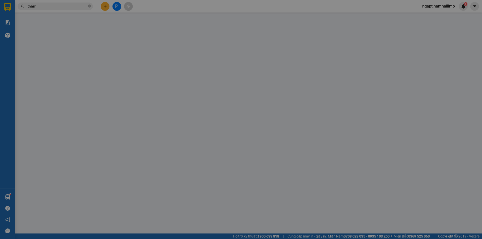
type input "0902428384"
type input "cty thực phẩm sh"
type input "0888802280"
type input "[PERSON_NAME]"
type input "40.000"
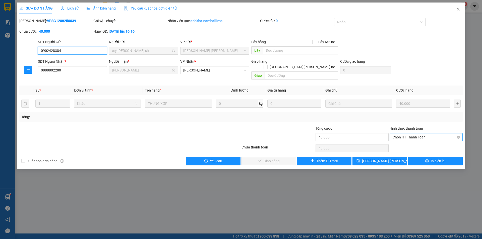
click at [440, 133] on span "Chọn HT Thanh Toán" at bounding box center [425, 137] width 67 height 8
click at [435, 141] on div "Tại văn phòng" at bounding box center [425, 142] width 67 height 6
type input "0"
click at [288, 157] on button "Giao hàng" at bounding box center [268, 161] width 54 height 8
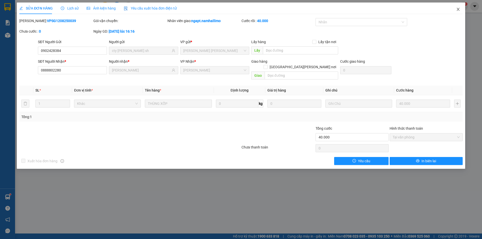
click at [457, 9] on icon "close" at bounding box center [458, 9] width 4 height 4
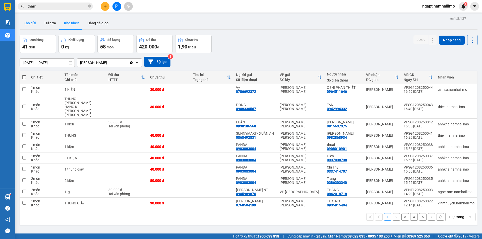
click at [30, 23] on button "Kho gửi" at bounding box center [30, 23] width 20 height 12
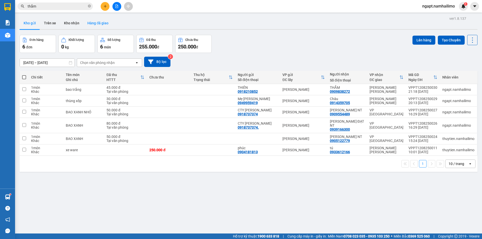
click at [93, 25] on button "Hàng đã giao" at bounding box center [97, 23] width 29 height 12
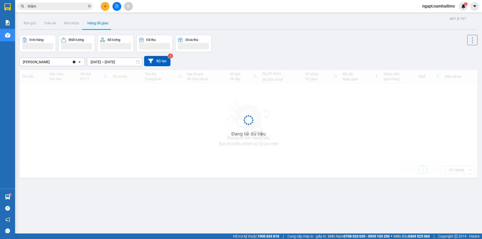
click at [93, 25] on button "Hàng đã giao" at bounding box center [97, 23] width 29 height 12
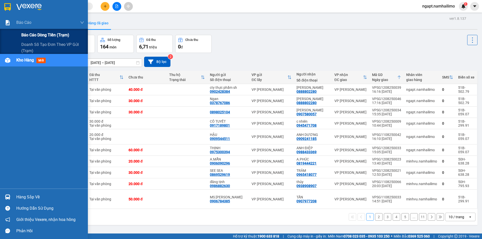
click at [34, 34] on span "Báo cáo dòng tiền (trạm)" at bounding box center [45, 35] width 48 height 6
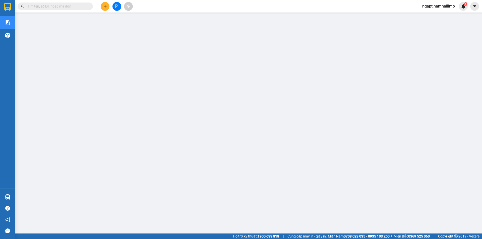
click at [426, 7] on span "ngapt.namhailimo" at bounding box center [438, 6] width 41 height 6
click at [439, 15] on span "Đăng xuất" at bounding box center [440, 16] width 30 height 6
